Goal: Check status: Check status

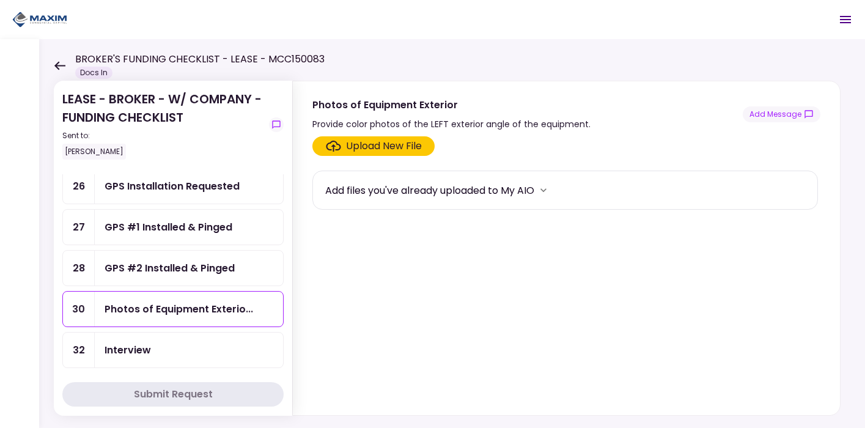
scroll to position [232, 0]
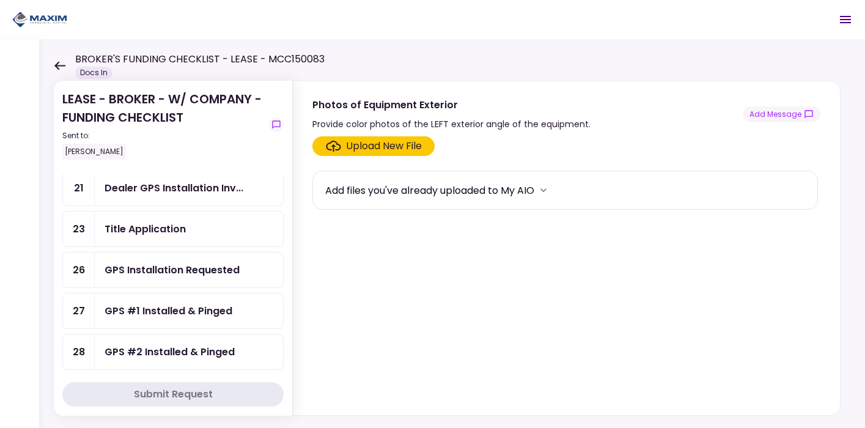
click at [187, 279] on div "GPS Installation Requested" at bounding box center [189, 270] width 188 height 35
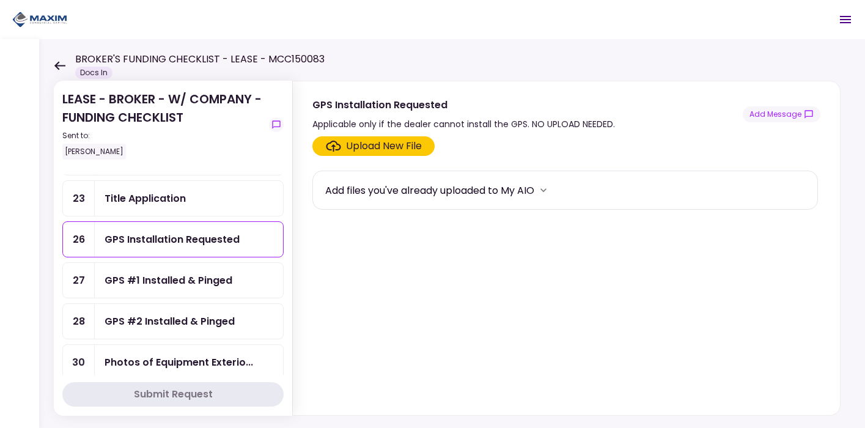
scroll to position [265, 0]
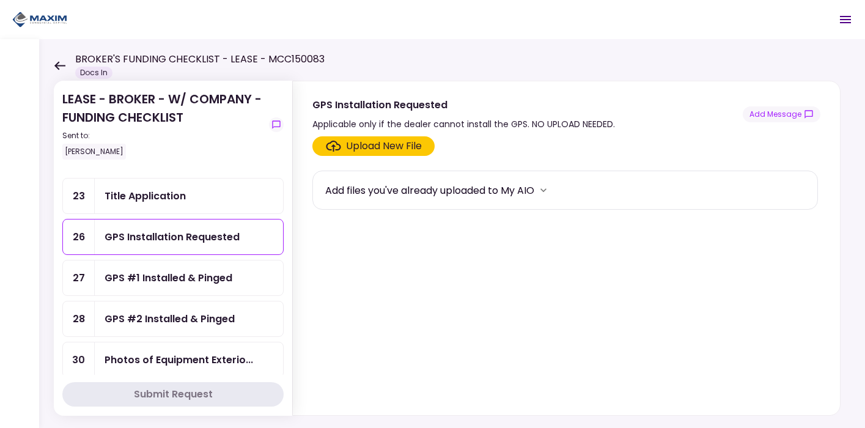
click at [171, 272] on div "GPS #1 Installed & Pinged" at bounding box center [169, 277] width 128 height 15
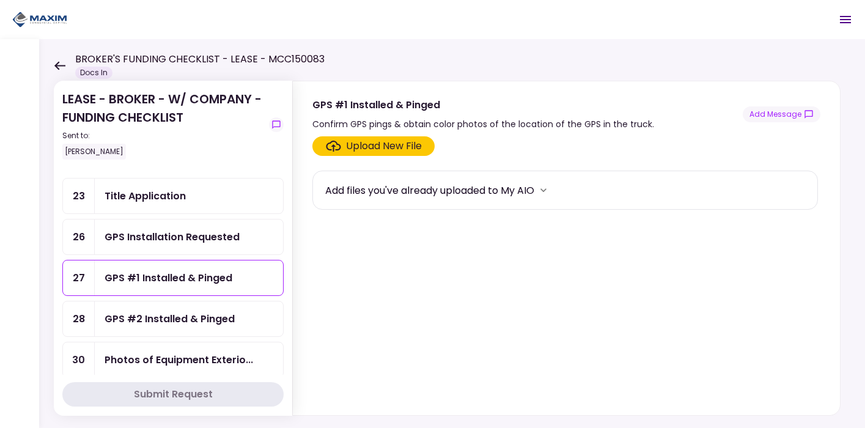
click at [166, 301] on div "GPS #2 Installed & Pinged" at bounding box center [189, 318] width 188 height 35
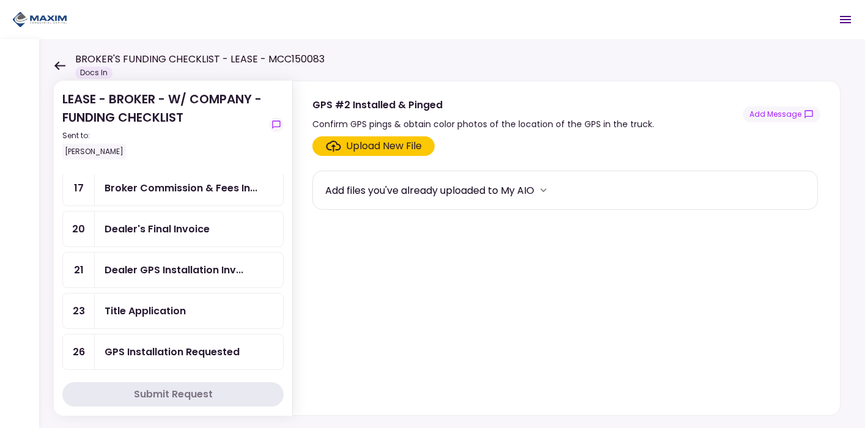
scroll to position [120, 0]
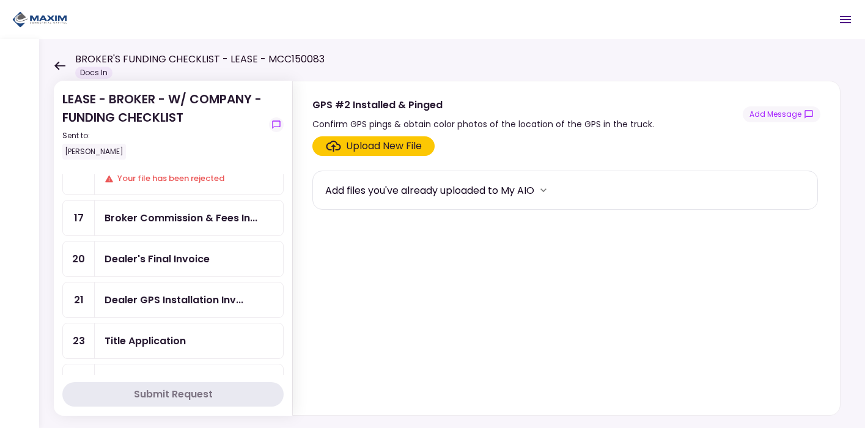
click at [172, 288] on div "Dealer GPS Installation Inv..." at bounding box center [189, 300] width 188 height 35
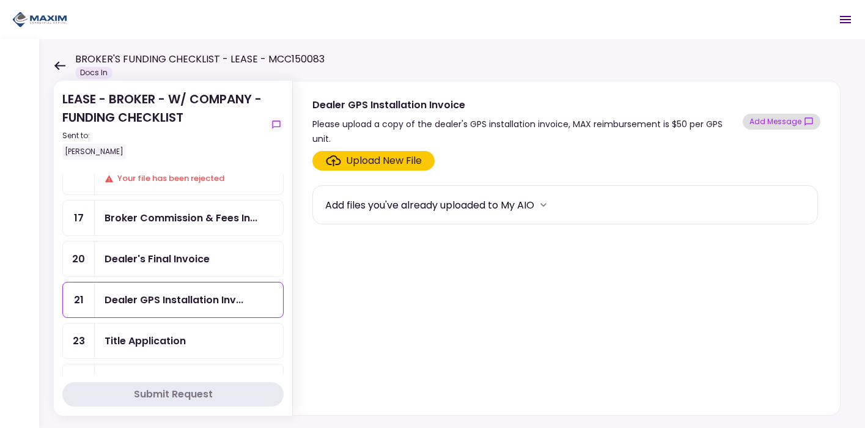
click at [756, 114] on button "Add Message" at bounding box center [782, 122] width 78 height 16
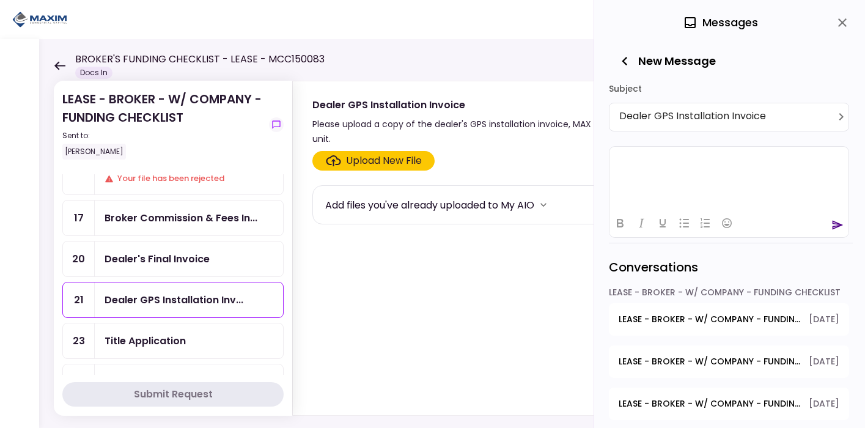
click at [713, 176] on html at bounding box center [729, 161] width 239 height 30
click at [837, 225] on icon "send" at bounding box center [838, 224] width 11 height 9
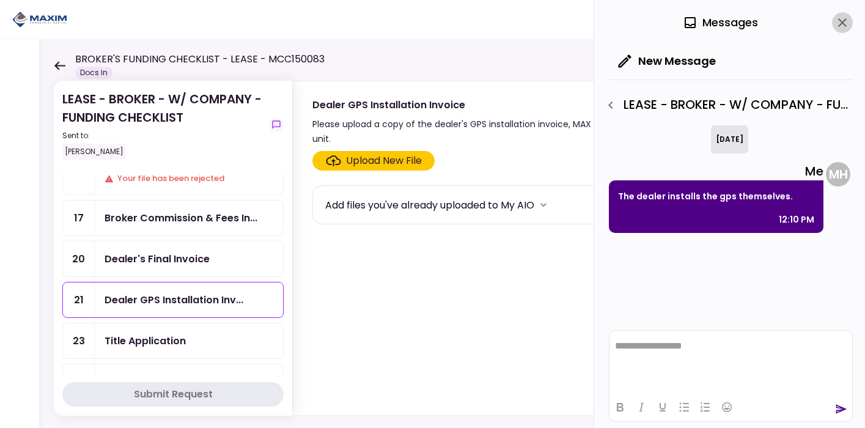
click at [838, 23] on icon "close" at bounding box center [842, 22] width 15 height 15
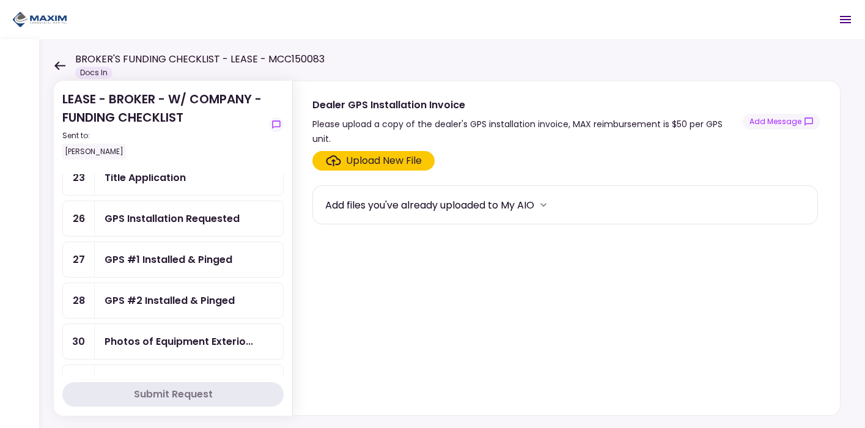
scroll to position [316, 0]
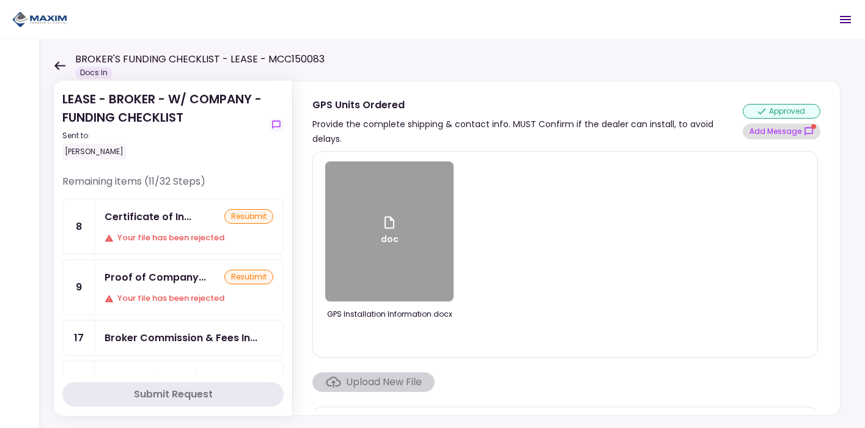
click at [766, 124] on button "Add Message" at bounding box center [782, 132] width 78 height 16
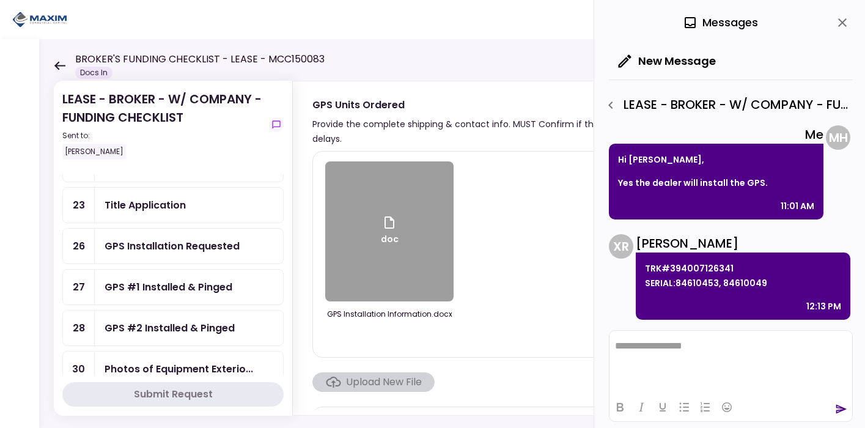
scroll to position [238, 0]
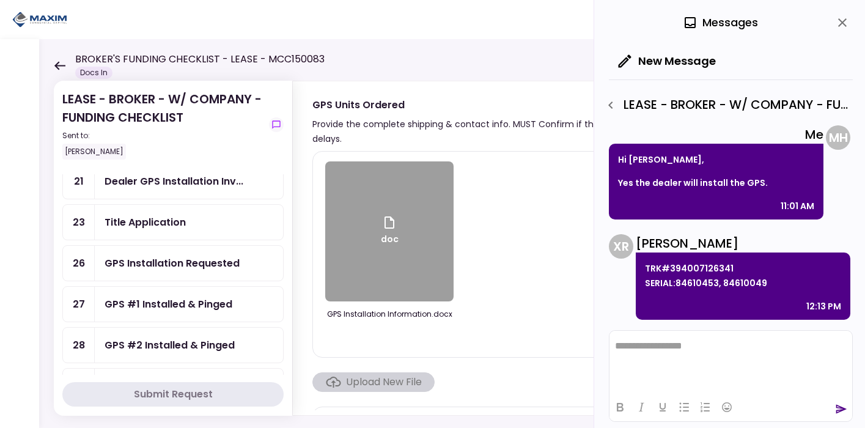
click at [207, 249] on div "GPS Installation Requested" at bounding box center [189, 263] width 188 height 35
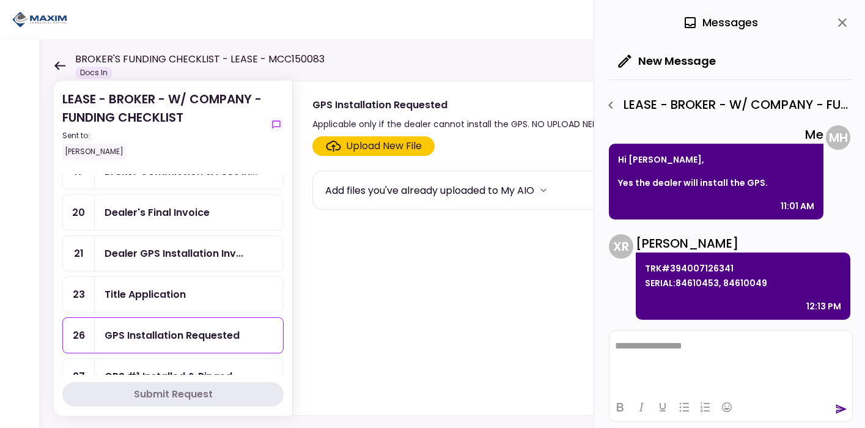
scroll to position [165, 0]
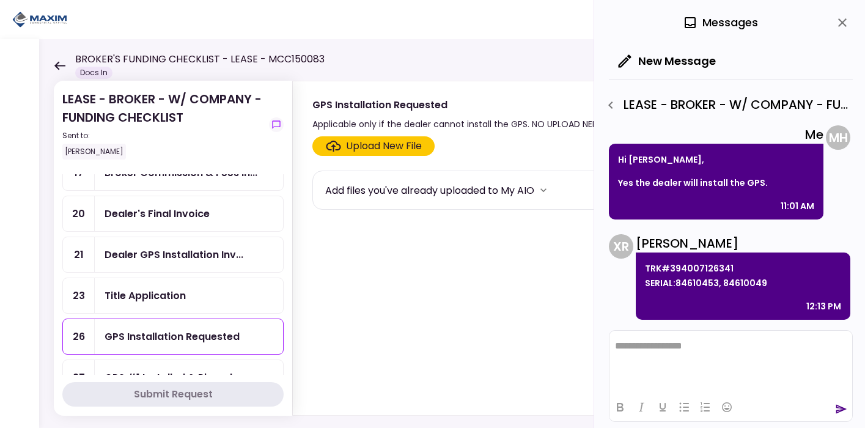
click at [196, 300] on div "Title Application" at bounding box center [189, 295] width 188 height 35
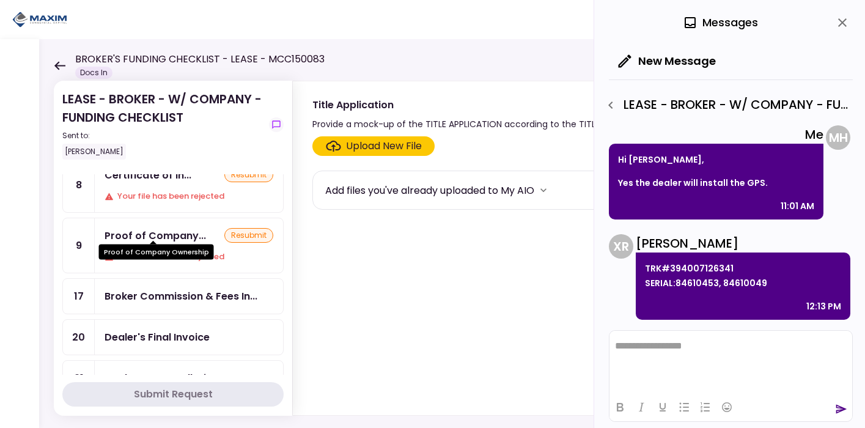
scroll to position [70, 0]
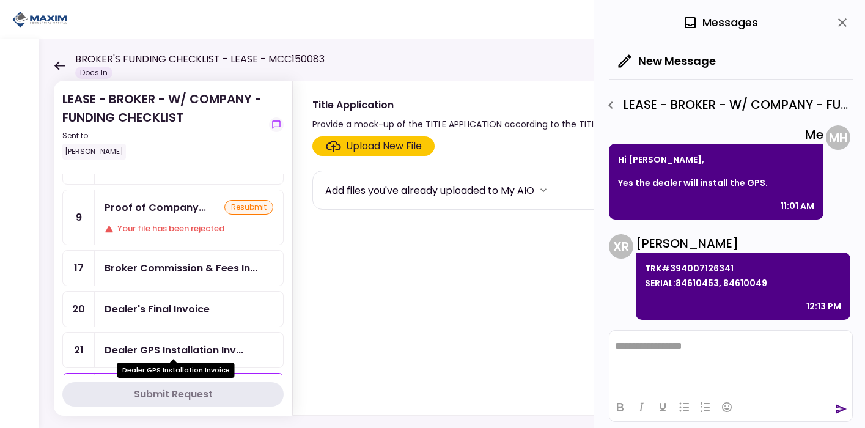
click at [188, 351] on div "Dealer GPS Installation Inv..." at bounding box center [174, 349] width 139 height 15
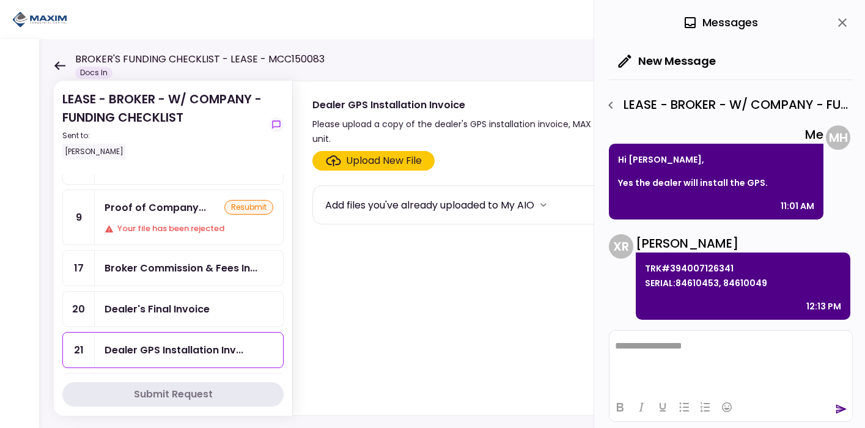
click at [179, 338] on div "Dealer GPS Installation Inv..." at bounding box center [189, 350] width 188 height 35
click at [847, 26] on icon "close" at bounding box center [842, 22] width 15 height 15
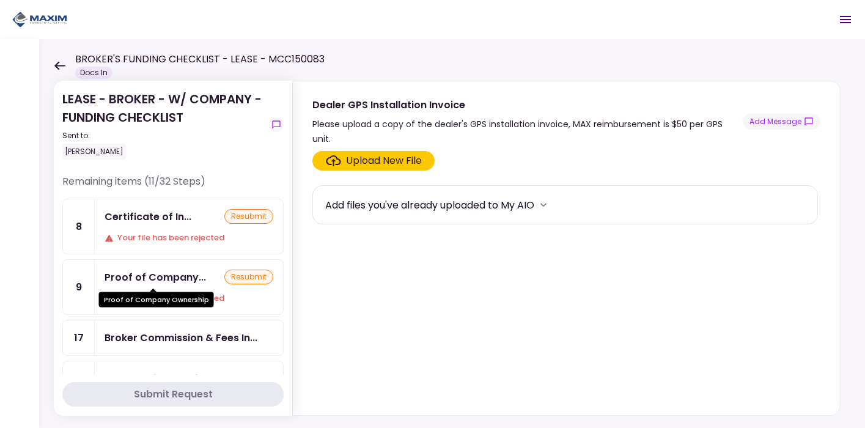
click at [148, 282] on div "Proof of Company..." at bounding box center [156, 277] width 102 height 15
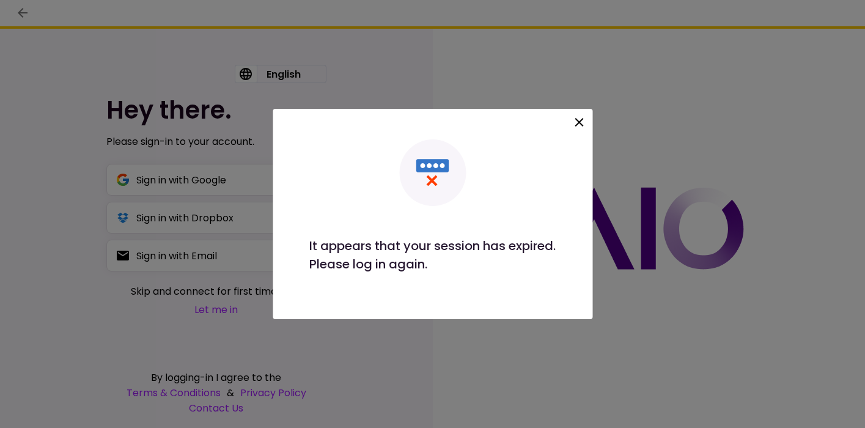
click at [589, 136] on div at bounding box center [579, 124] width 21 height 25
click at [586, 125] on icon at bounding box center [579, 122] width 15 height 15
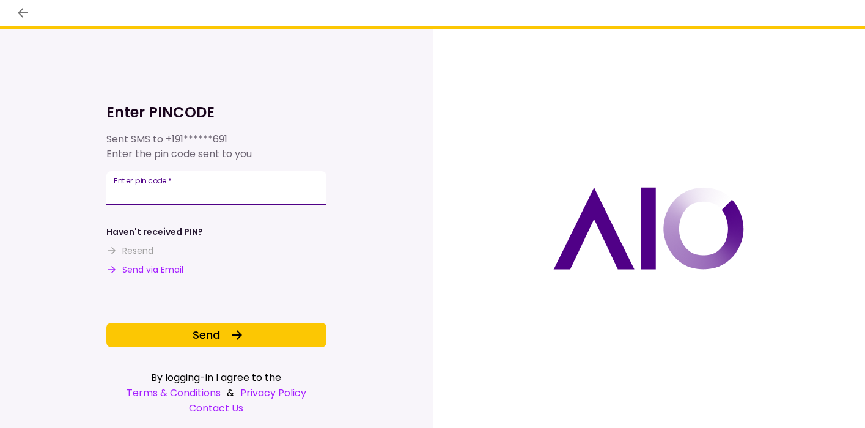
type input "******"
